Goal: Transaction & Acquisition: Purchase product/service

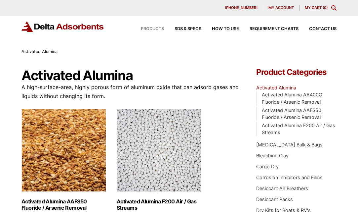
click at [150, 28] on span "Products" at bounding box center [152, 29] width 23 height 4
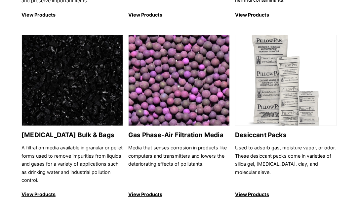
scroll to position [411, 0]
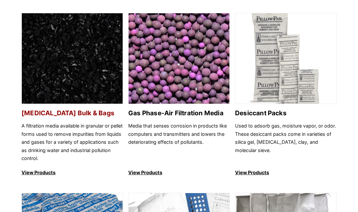
click at [73, 112] on h2 "[MEDICAL_DATA] Bulk & Bags" at bounding box center [73, 113] width 102 height 8
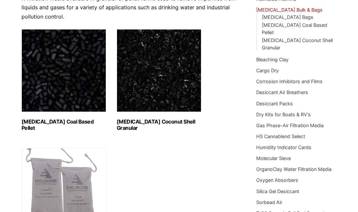
scroll to position [112, 0]
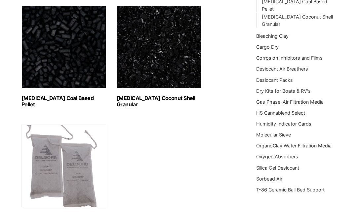
click at [74, 97] on h2 "Activated Carbon Coal Based Pellet (1)" at bounding box center [64, 101] width 85 height 13
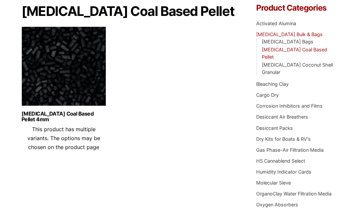
scroll to position [61, 0]
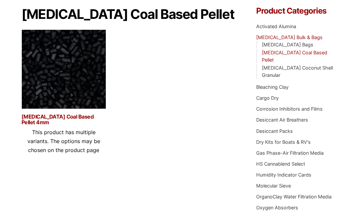
click at [59, 117] on link "Activated Carbon Coal Based Pellet 4mm" at bounding box center [64, 119] width 85 height 11
